Goal: Information Seeking & Learning: Learn about a topic

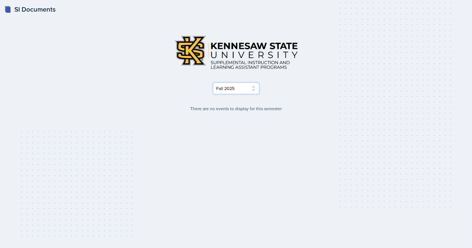
click at [226, 90] on select "Select Semester Fall 2025 Summer 2025 Spring 2025 Fall 2024 Summer 2024 Spring …" at bounding box center [236, 89] width 46 height 12
click at [213, 83] on select "Select Semester Fall 2025 Summer 2025 Spring 2025 Fall 2024 Summer 2024 Spring …" at bounding box center [236, 89] width 46 height 12
click at [228, 94] on select "Select Semester Fall 2025 Summer 2025 Spring 2025 Fall 2024 Summer 2024 Spring …" at bounding box center [236, 89] width 46 height 12
click at [213, 83] on select "Select Semester Fall 2025 Summer 2025 Spring 2025 Fall 2024 Summer 2024 Spring …" at bounding box center [236, 89] width 46 height 12
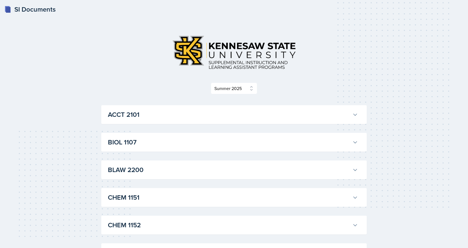
click at [227, 109] on button "ACCT 2101" at bounding box center [233, 115] width 252 height 12
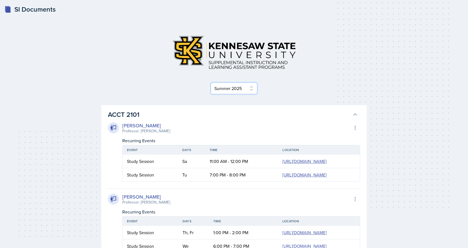
click at [226, 90] on select "Select Semester Fall 2025 Summer 2025 Spring 2025 Fall 2024 Summer 2024 Spring …" at bounding box center [234, 89] width 46 height 12
click at [213, 83] on select "Select Semester Fall 2025 Summer 2025 Spring 2025 Fall 2024 Summer 2024 Spring …" at bounding box center [234, 89] width 46 height 12
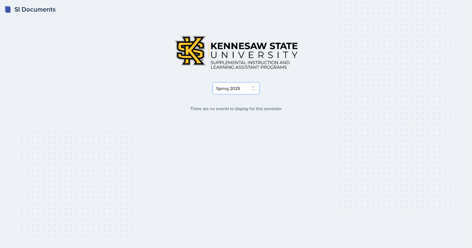
click at [228, 92] on select "Select Semester Fall 2025 Summer 2025 Spring 2025 Fall 2024 Summer 2024 Spring …" at bounding box center [236, 89] width 46 height 12
select select "2bed604d-1099-4043-b1bc-2365e8740244"
click at [213, 83] on select "Select Semester Fall 2025 Summer 2025 Spring 2025 Fall 2024 Summer 2024 Spring …" at bounding box center [236, 89] width 46 height 12
click at [13, 9] on div "SI Documents" at bounding box center [29, 9] width 51 height 10
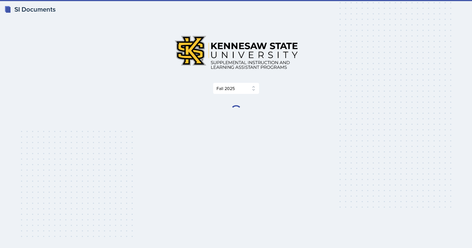
select select "2bed604d-1099-4043-b1bc-2365e8740244"
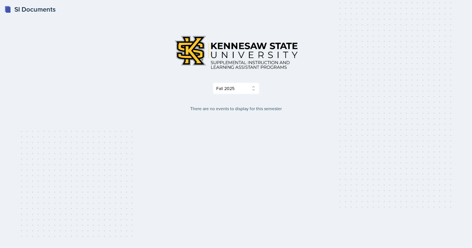
click at [225, 128] on div "Select Semester Fall 2025 Summer 2025 Spring 2025 Fall 2024 Summer 2024 Spring …" at bounding box center [236, 124] width 283 height 222
drag, startPoint x: 217, startPoint y: 161, endPoint x: 223, endPoint y: 147, distance: 14.9
click at [218, 194] on div "Select Semester Fall 2025 Summer 2025 Spring 2025 Fall 2024 Summer 2024 Spring …" at bounding box center [236, 124] width 283 height 222
